Goal: Transaction & Acquisition: Purchase product/service

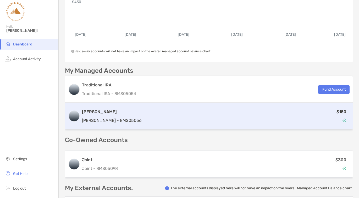
scroll to position [83, 0]
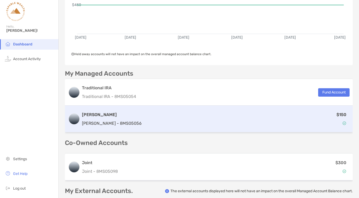
click at [286, 118] on div "$150" at bounding box center [247, 118] width 206 height 15
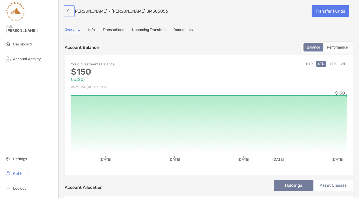
click at [68, 10] on button "button" at bounding box center [69, 11] width 9 height 10
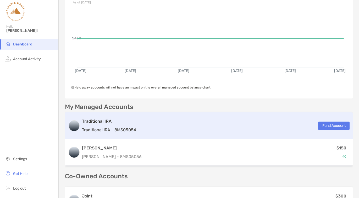
scroll to position [50, 0]
click at [323, 126] on button "Fund Account" at bounding box center [333, 125] width 31 height 8
